Goal: Navigation & Orientation: Find specific page/section

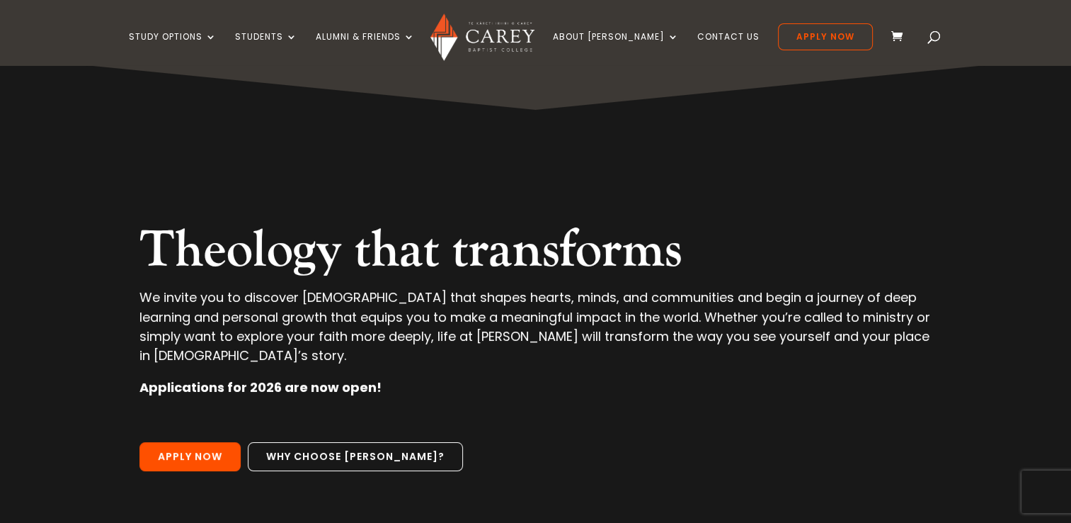
click at [1020, 40] on div "Study Options Certificate in [DEMOGRAPHIC_DATA] Leadership (Micro-credential) I…" at bounding box center [534, 32] width 1027 height 65
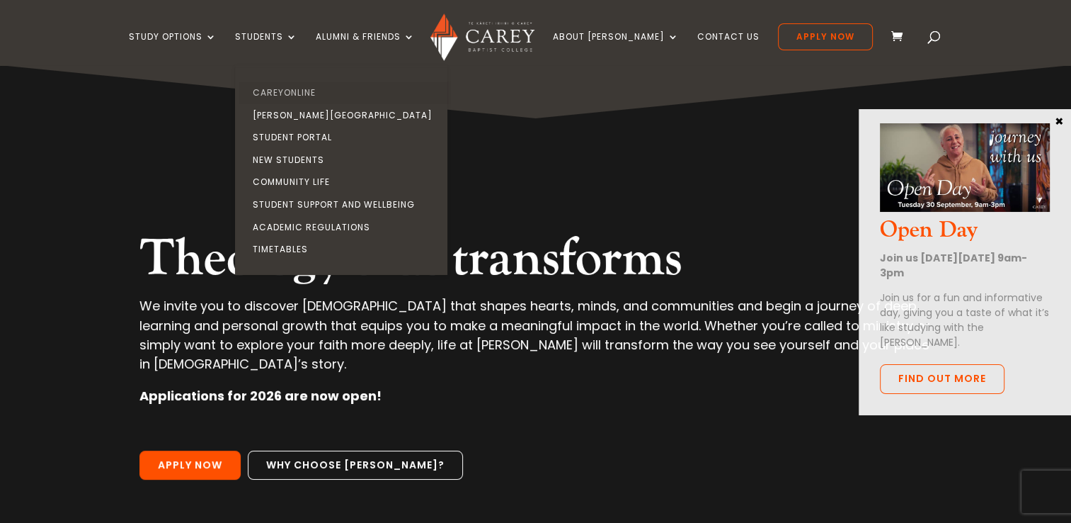
click at [295, 86] on link "CareyOnline" at bounding box center [345, 92] width 212 height 23
click at [294, 89] on link "CareyOnline" at bounding box center [345, 92] width 212 height 23
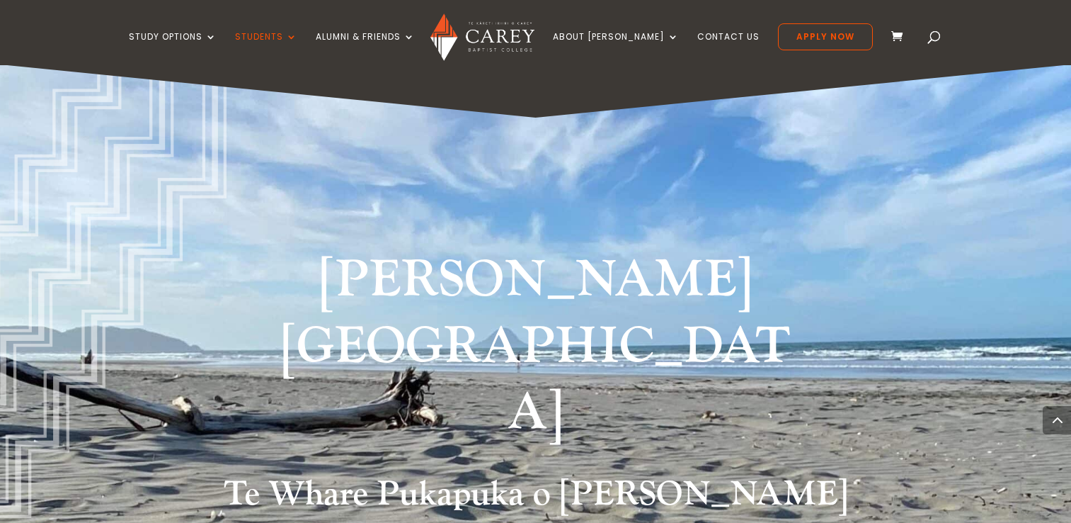
scroll to position [598, 0]
